Goal: Information Seeking & Learning: Compare options

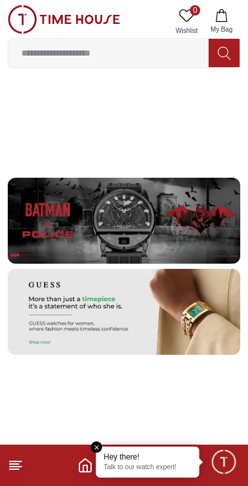
scroll to position [2377, 0]
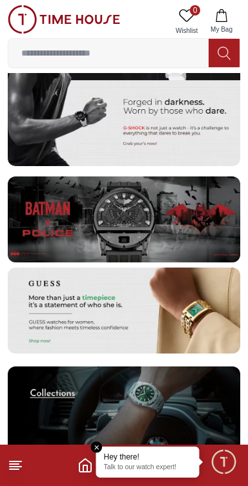
click at [200, 231] on img at bounding box center [124, 219] width 233 height 86
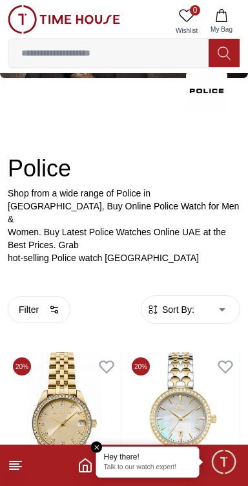
scroll to position [105, 0]
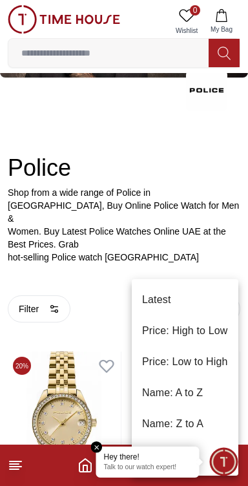
click at [52, 304] on div at bounding box center [124, 243] width 248 height 486
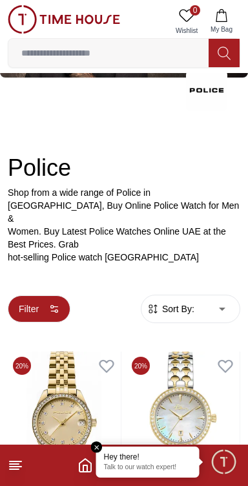
click at [50, 304] on icon "button" at bounding box center [54, 309] width 10 height 10
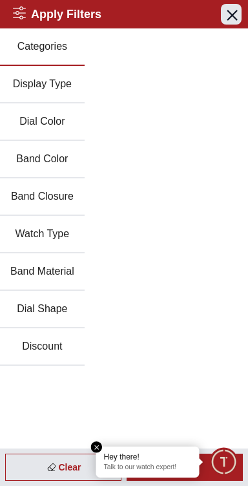
click at [235, 22] on button "Close menu" at bounding box center [231, 14] width 21 height 21
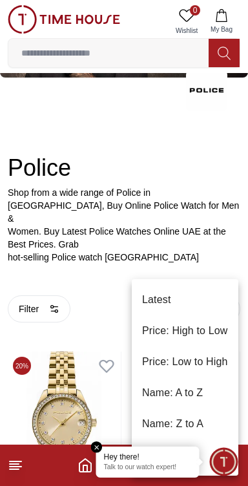
click at [202, 329] on li "Price: High to Low" at bounding box center [185, 330] width 107 height 31
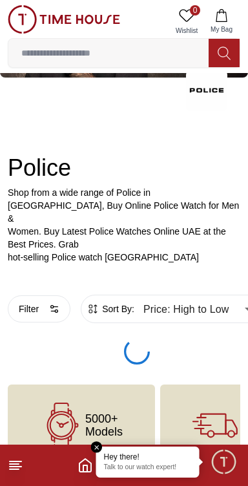
scroll to position [74, 0]
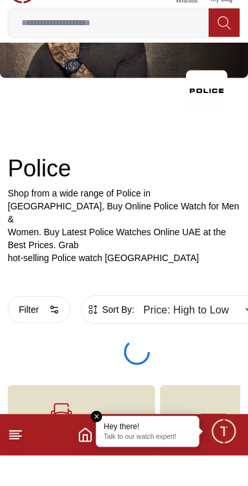
click at [215, 322] on body "100% Genuine products with International Warranty Shop From [GEOGRAPHIC_DATA] |…" at bounding box center [124, 211] width 248 height 571
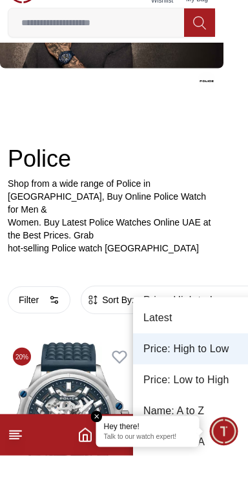
click at [209, 412] on li "Price: Low to High" at bounding box center [196, 410] width 126 height 31
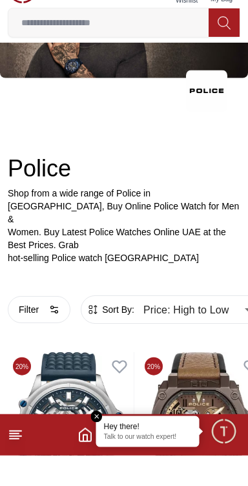
type input "*"
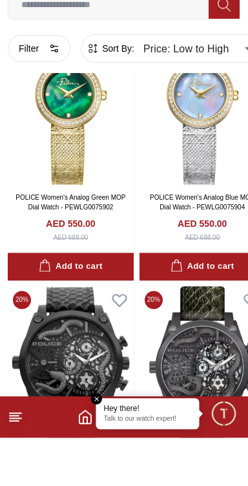
scroll to position [2488, 0]
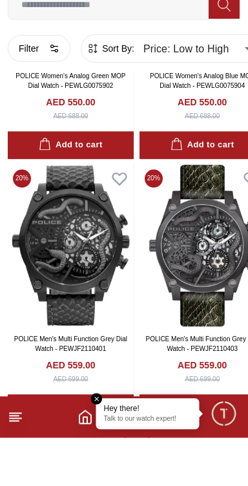
scroll to position [2611, 0]
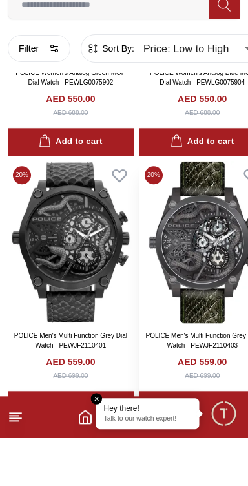
click at [211, 329] on img at bounding box center [203, 290] width 126 height 162
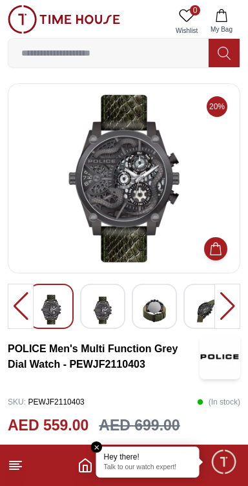
click at [222, 311] on div at bounding box center [228, 306] width 26 height 45
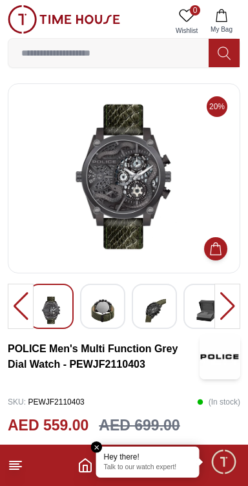
click at [218, 311] on div at bounding box center [228, 306] width 26 height 45
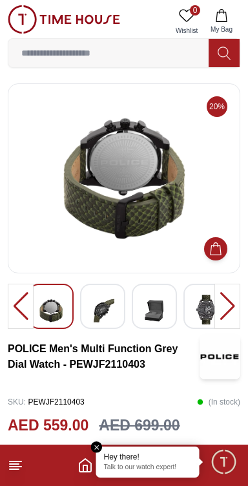
click at [219, 311] on div at bounding box center [228, 306] width 26 height 45
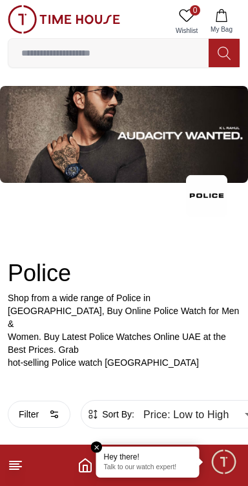
scroll to position [2464, 0]
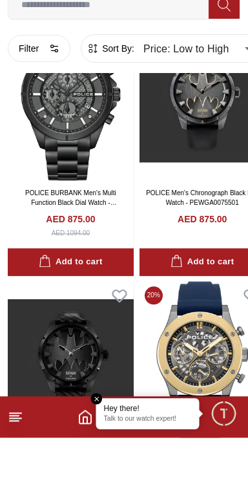
scroll to position [10375, 0]
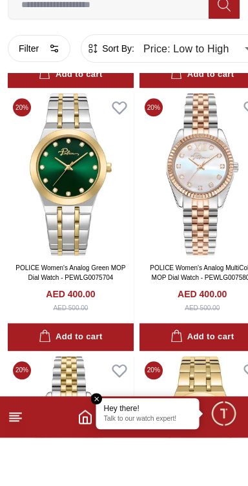
scroll to position [581, 0]
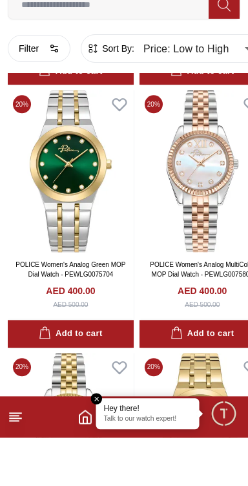
click at [87, 472] on polyline "Home" at bounding box center [85, 468] width 4 height 6
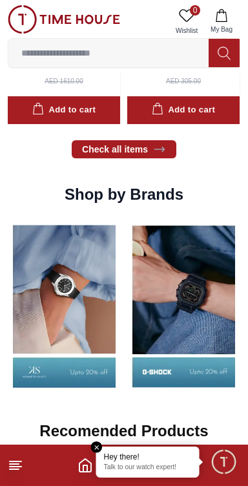
scroll to position [1056, 0]
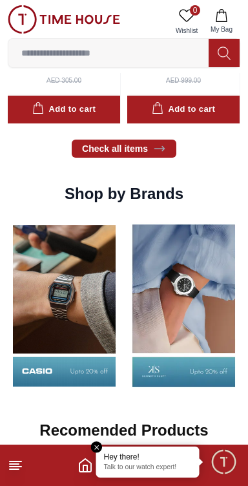
click at [150, 309] on img at bounding box center [183, 305] width 113 height 177
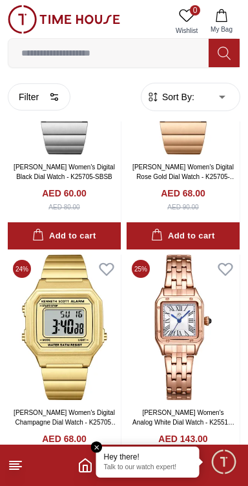
scroll to position [479, 0]
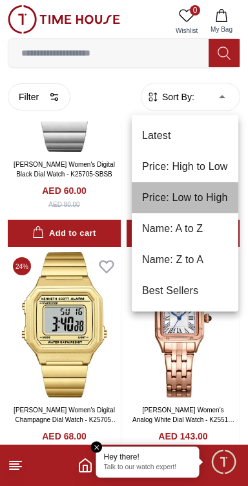
click at [191, 194] on li "Price: Low to High" at bounding box center [185, 197] width 107 height 31
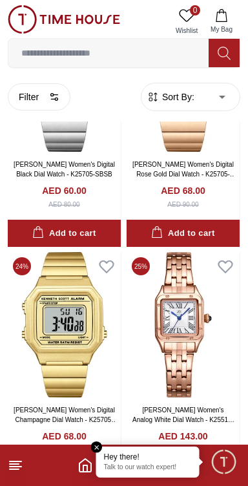
type input "*"
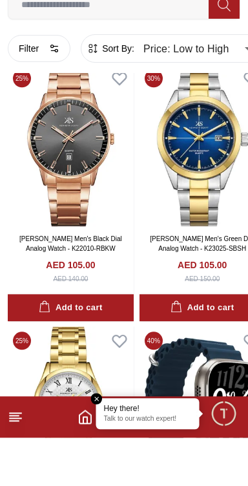
scroll to position [10362, 0]
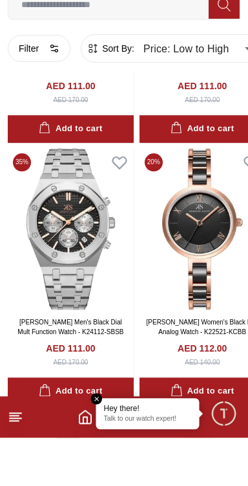
scroll to position [12373, 0]
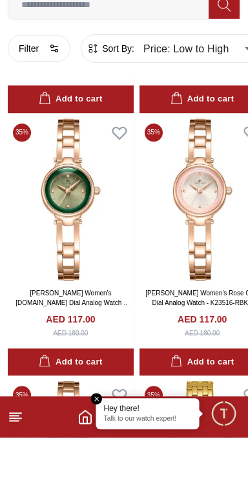
scroll to position [15855, 0]
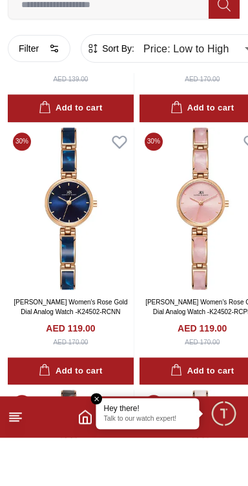
scroll to position [18200, 0]
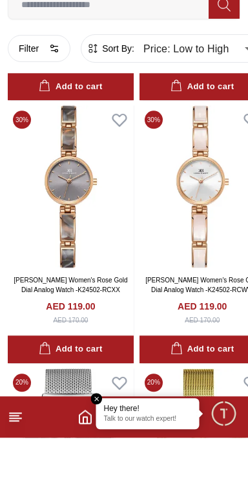
scroll to position [18485, 0]
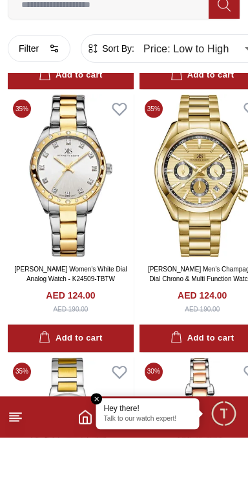
scroll to position [23737, 0]
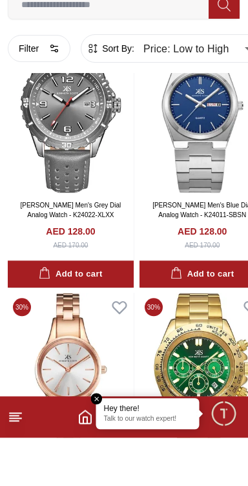
scroll to position [28979, 0]
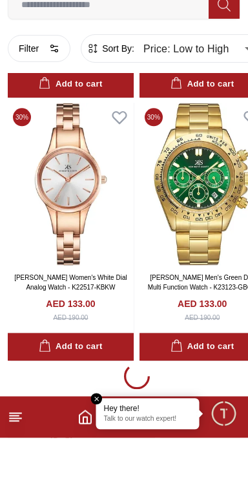
scroll to position [28983, 0]
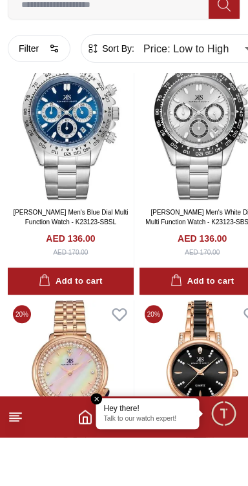
scroll to position [33835, 0]
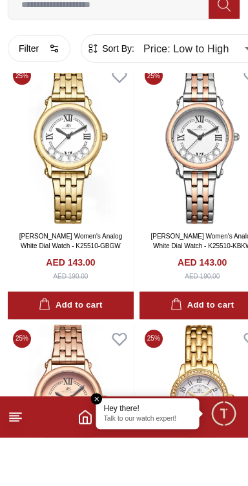
scroll to position [36846, 0]
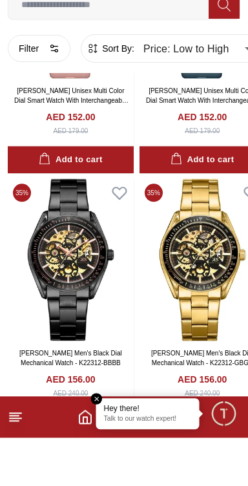
scroll to position [39471, 0]
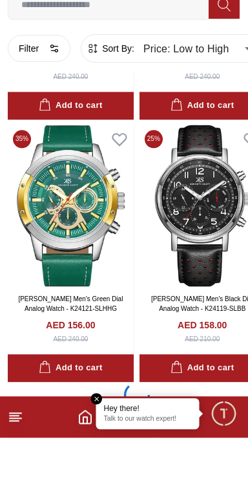
scroll to position [39475, 0]
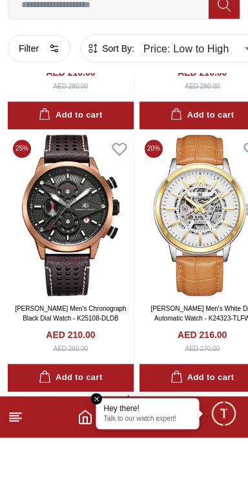
scroll to position [44727, 0]
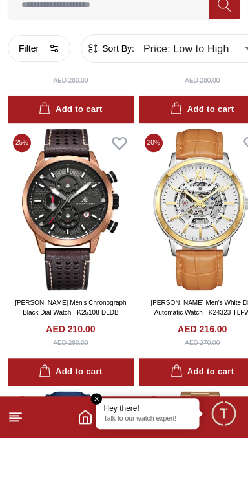
scroll to position [45483, 0]
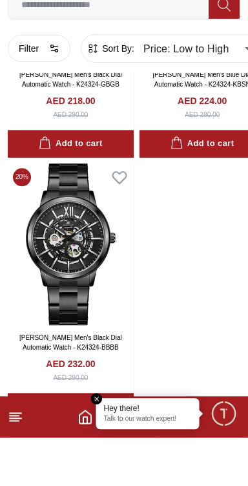
scroll to position [44727, 0]
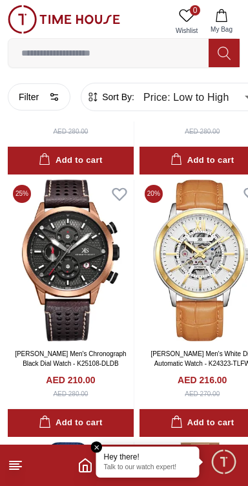
click at [78, 461] on icon "Home" at bounding box center [86, 465] width 16 height 16
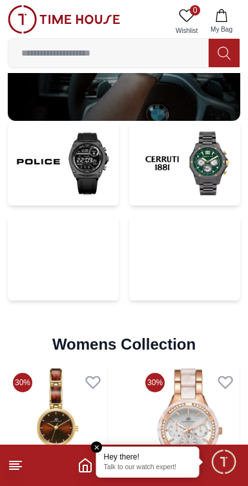
scroll to position [2709, 0]
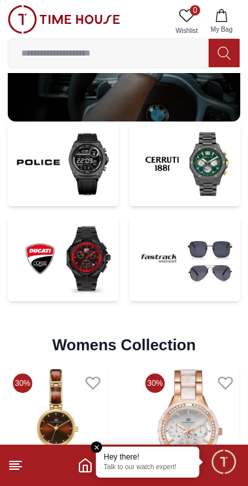
click at [170, 260] on img at bounding box center [184, 258] width 111 height 85
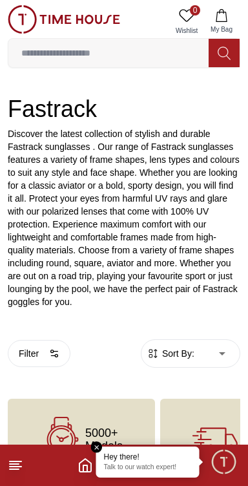
scroll to position [188, 0]
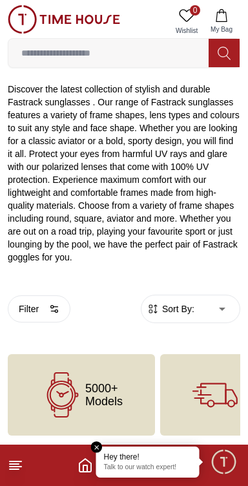
click at [100, 448] on em "Close tooltip" at bounding box center [97, 447] width 12 height 12
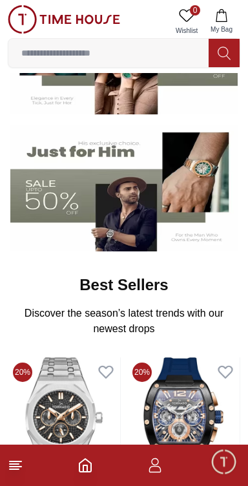
scroll to position [2709, 0]
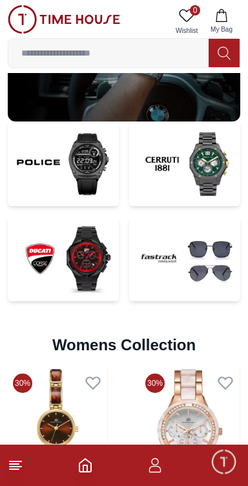
click at [111, 263] on img at bounding box center [63, 258] width 111 height 85
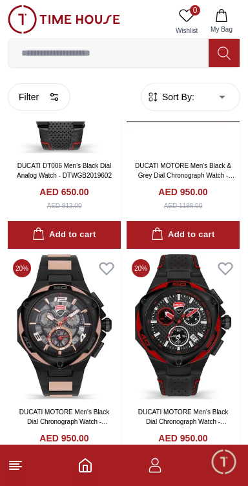
scroll to position [471, 0]
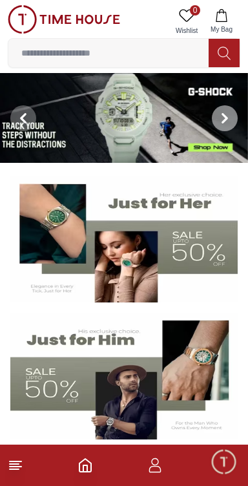
click at [222, 116] on icon at bounding box center [225, 118] width 10 height 10
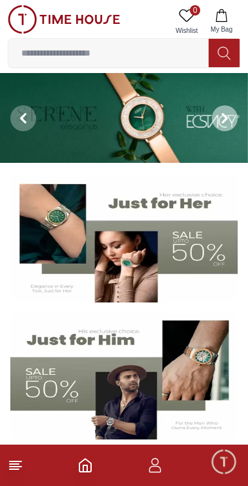
click at [227, 113] on icon at bounding box center [225, 118] width 10 height 10
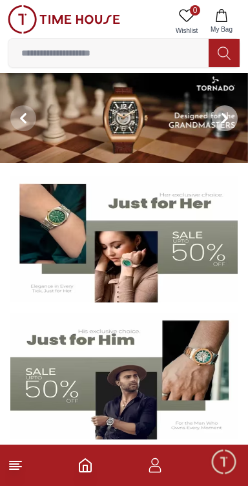
click at [231, 118] on span at bounding box center [225, 118] width 26 height 26
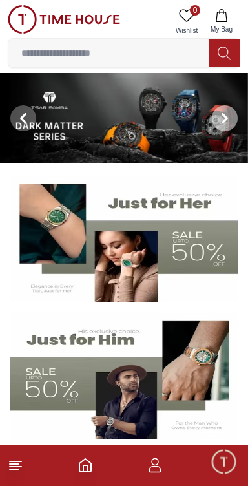
click at [165, 123] on img at bounding box center [124, 118] width 248 height 90
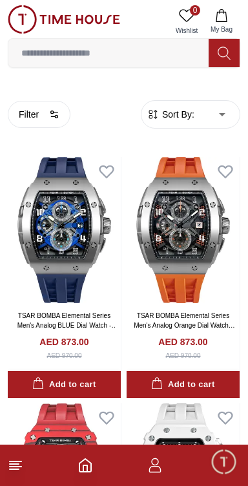
scroll to position [225, 0]
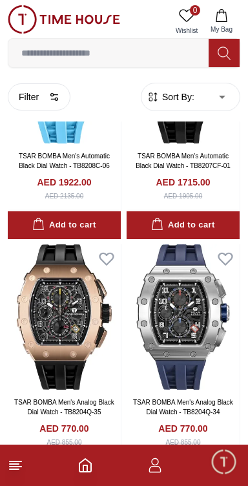
scroll to position [4227, 0]
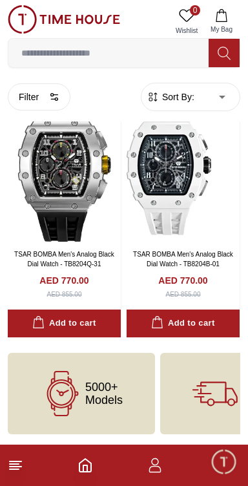
scroll to position [2533, 0]
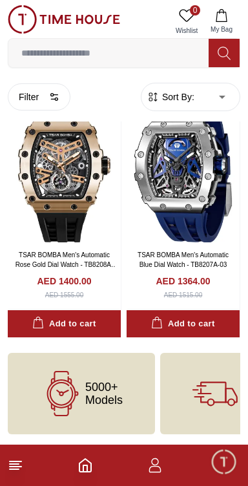
scroll to position [2502, 0]
click at [83, 469] on polyline "Home" at bounding box center [85, 468] width 4 height 6
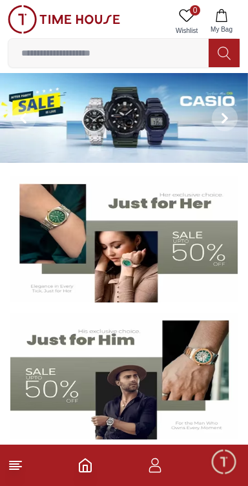
click at [134, 392] on img at bounding box center [123, 376] width 227 height 127
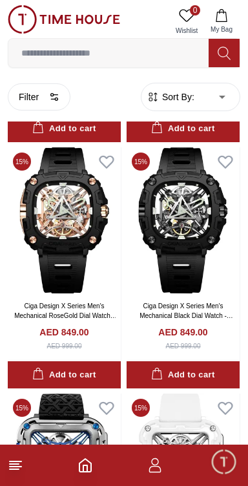
scroll to position [9577, 0]
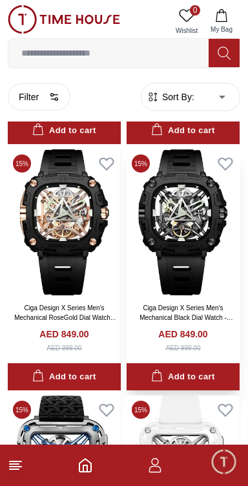
click at [180, 271] on img at bounding box center [183, 221] width 113 height 145
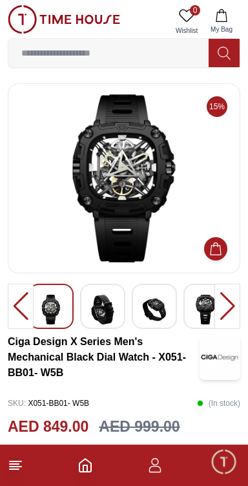
scroll to position [2221, 0]
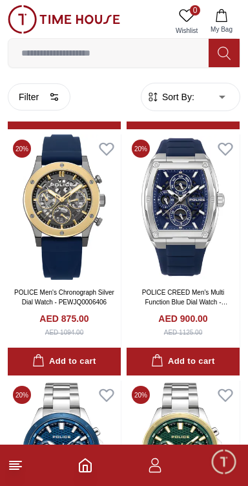
click at [107, 472] on footer at bounding box center [124, 465] width 248 height 41
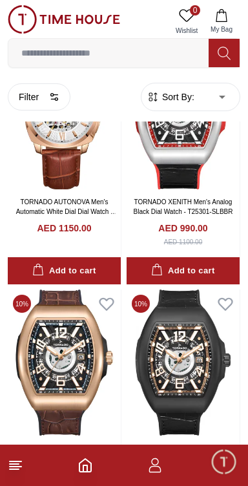
scroll to position [12133, 0]
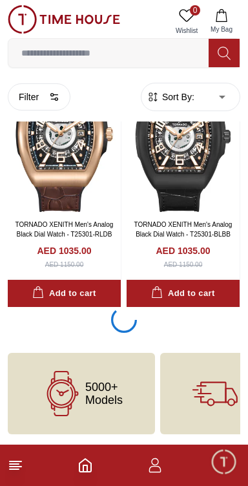
scroll to position [12133, 0]
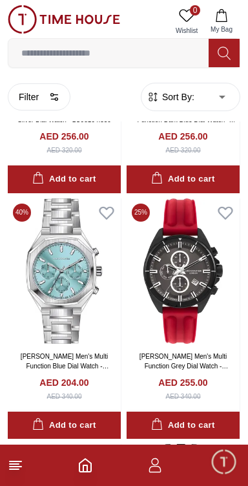
scroll to position [14470, 0]
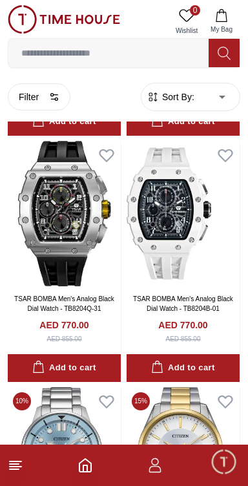
scroll to position [15987, 0]
